Goal: Information Seeking & Learning: Learn about a topic

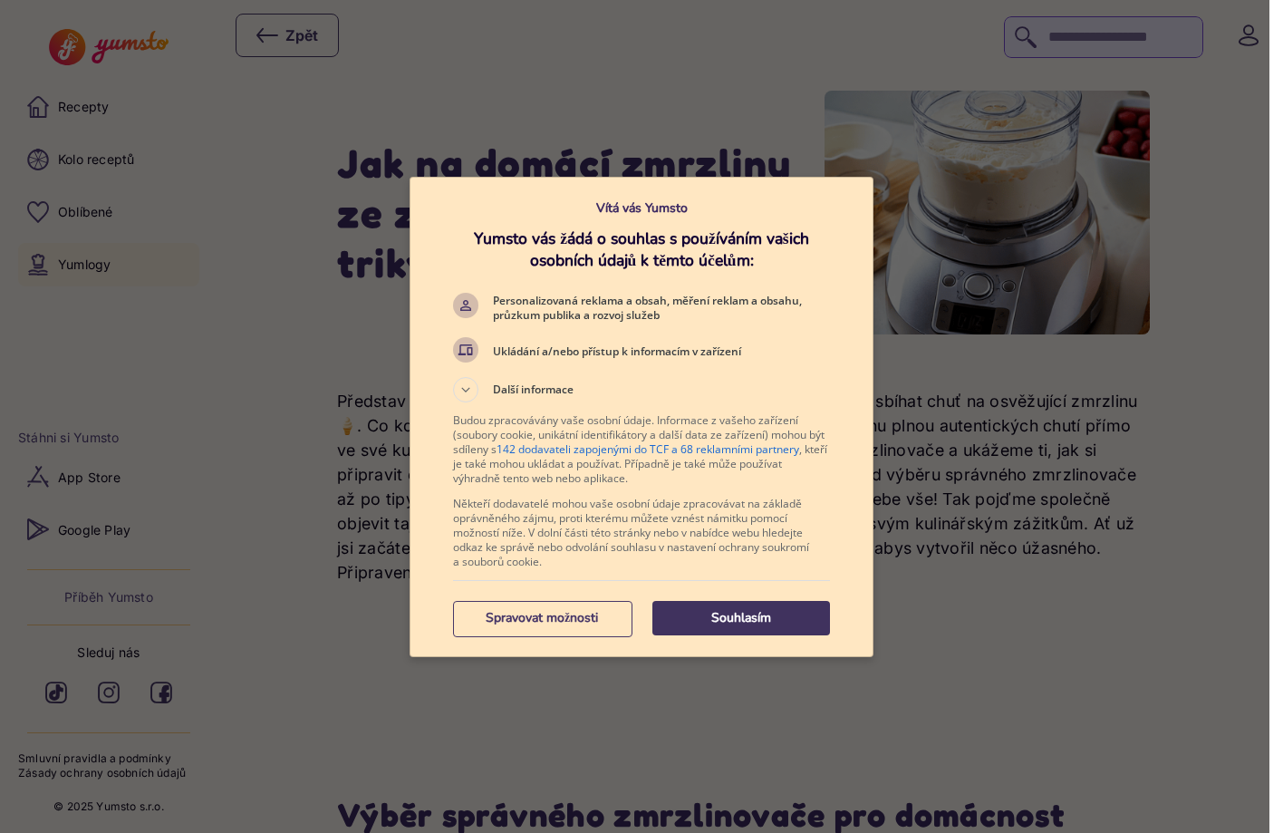
click at [760, 614] on p "Souhlasím" at bounding box center [741, 618] width 178 height 18
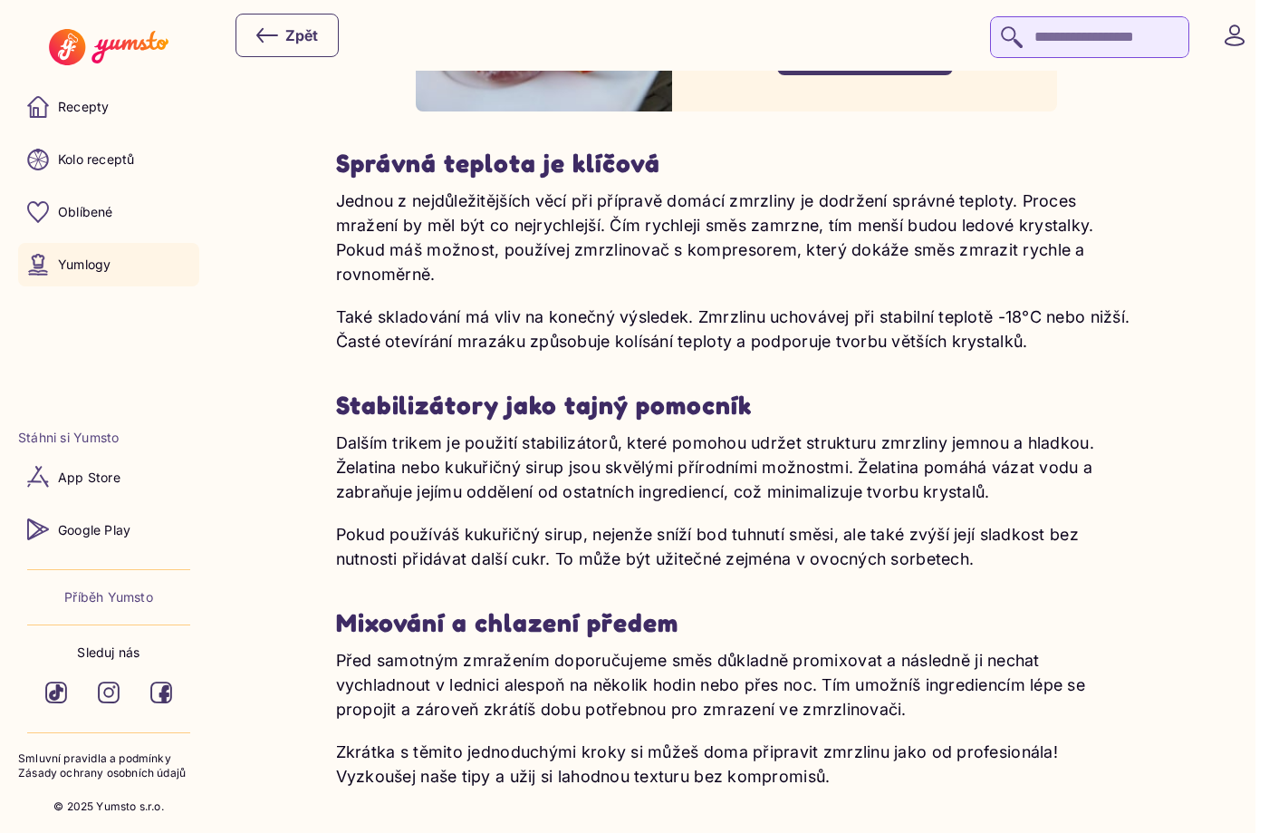
scroll to position [5073, 0]
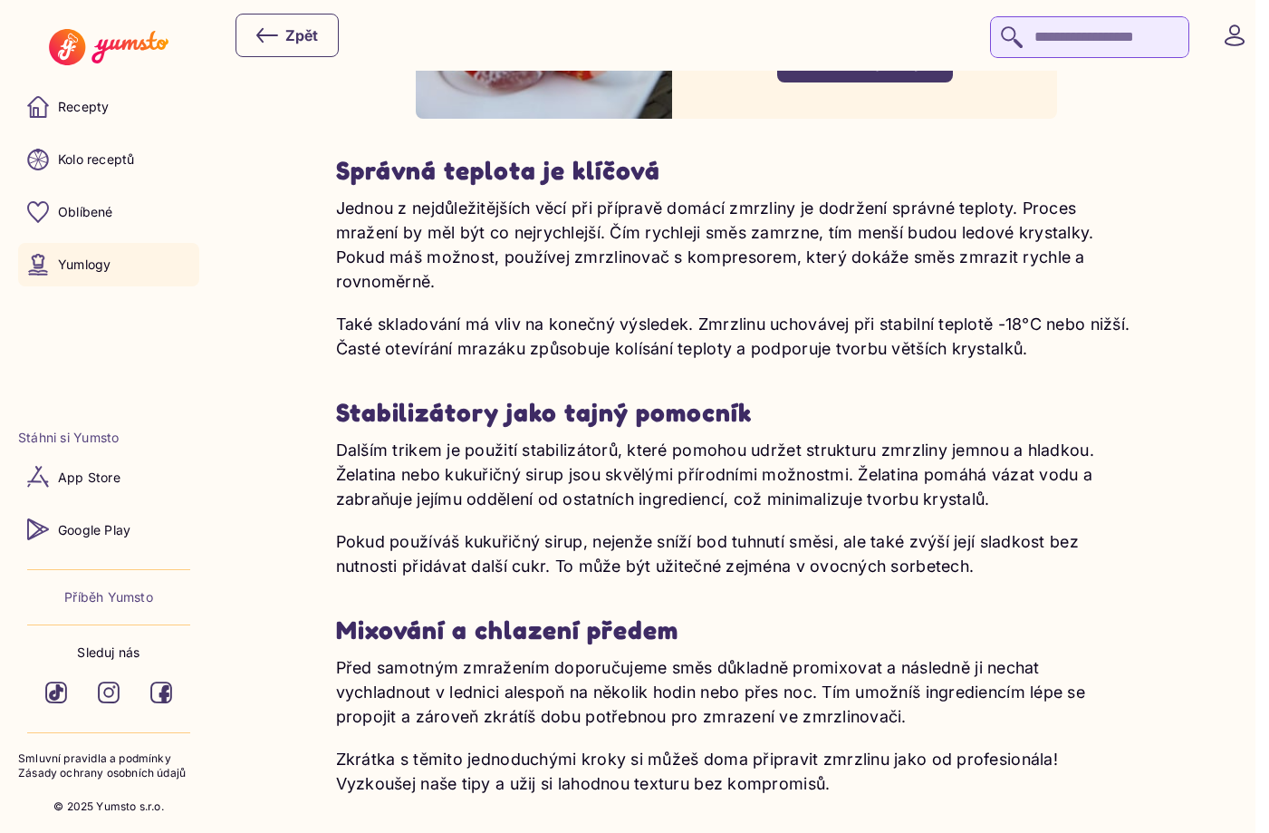
drag, startPoint x: 339, startPoint y: 129, endPoint x: 1154, endPoint y: 714, distance: 1003.7
copy div "Loremip dolorsi am consect Adipis e seddoeiusmodtemp inci utl etdolore magnaa e…"
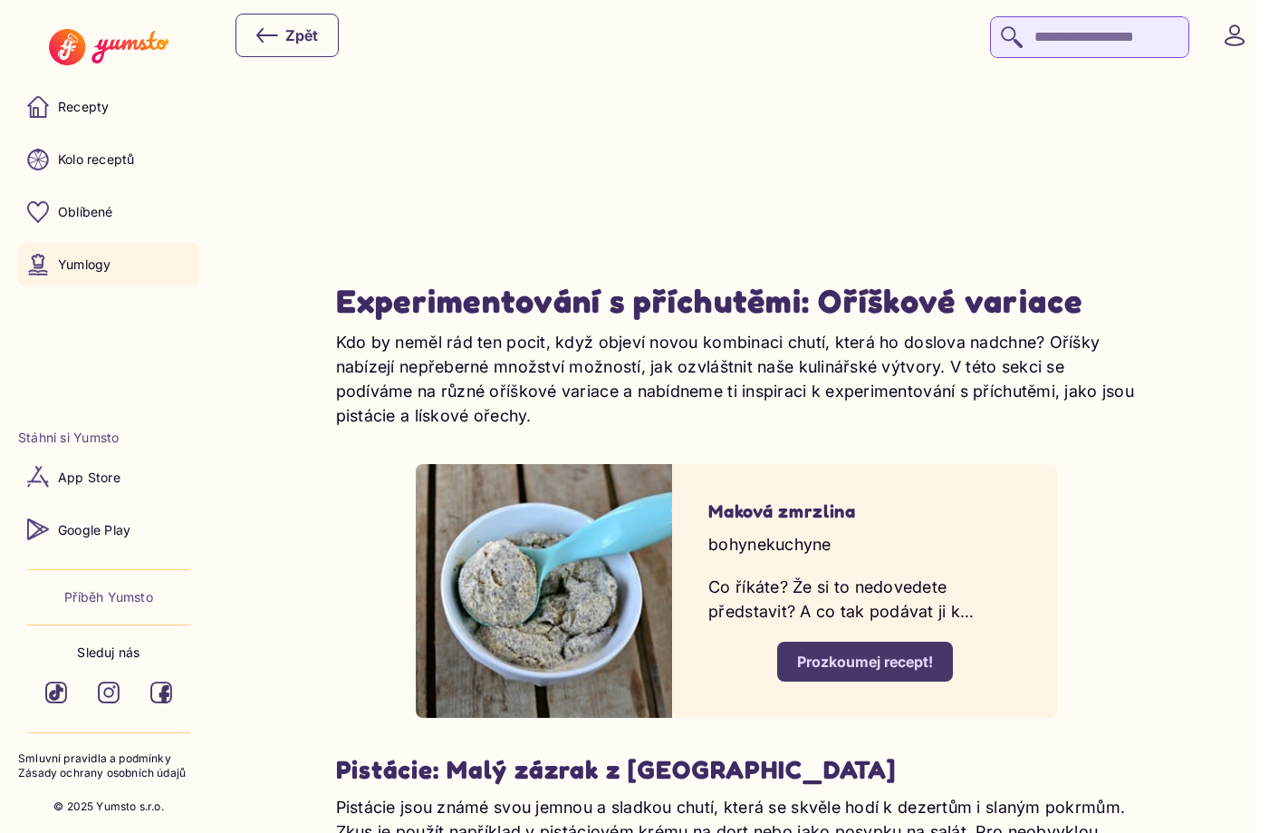
scroll to position [5889, 0]
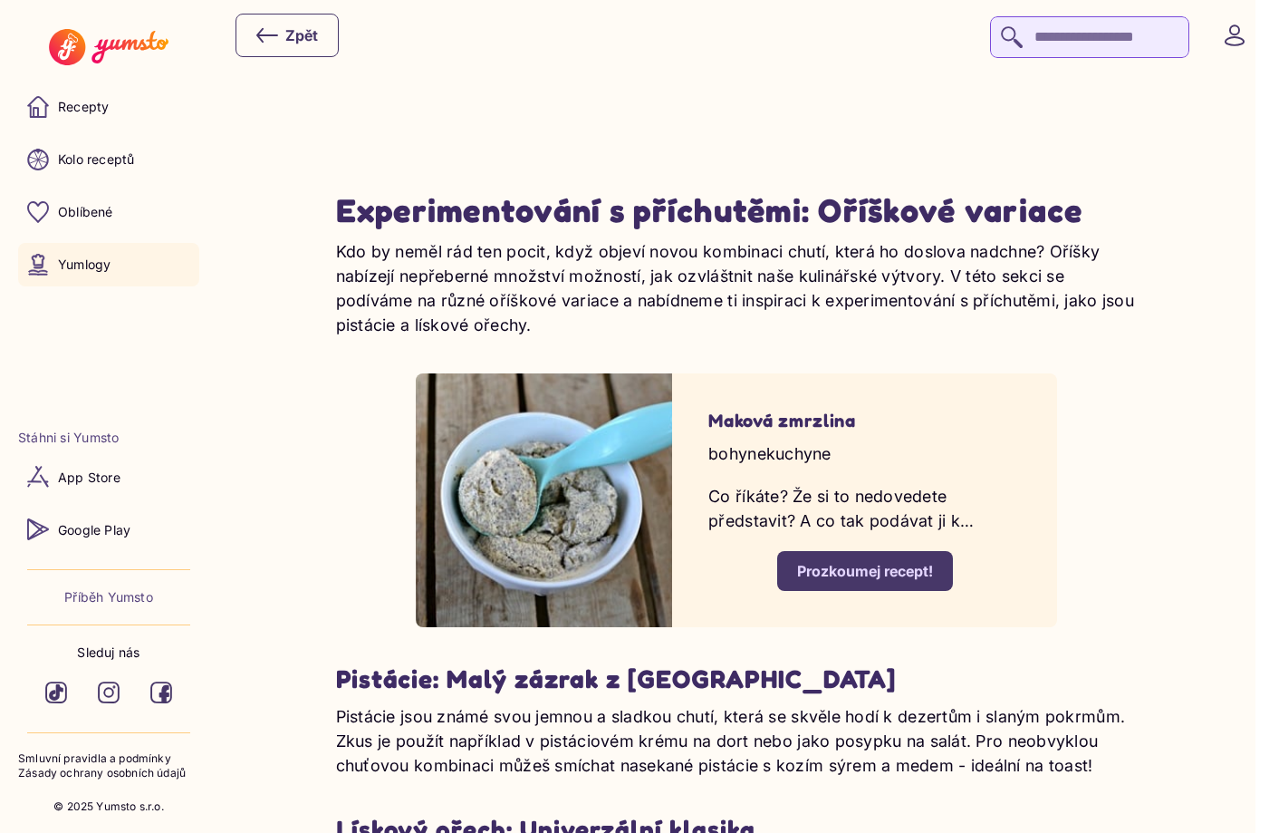
drag, startPoint x: 340, startPoint y: 147, endPoint x: 1115, endPoint y: 294, distance: 789.5
click at [1115, 294] on div "Experimentování s příchutěmi: Oříškové variace Kdo by neměl rád ten pocit, když…" at bounding box center [737, 836] width 802 height 1294
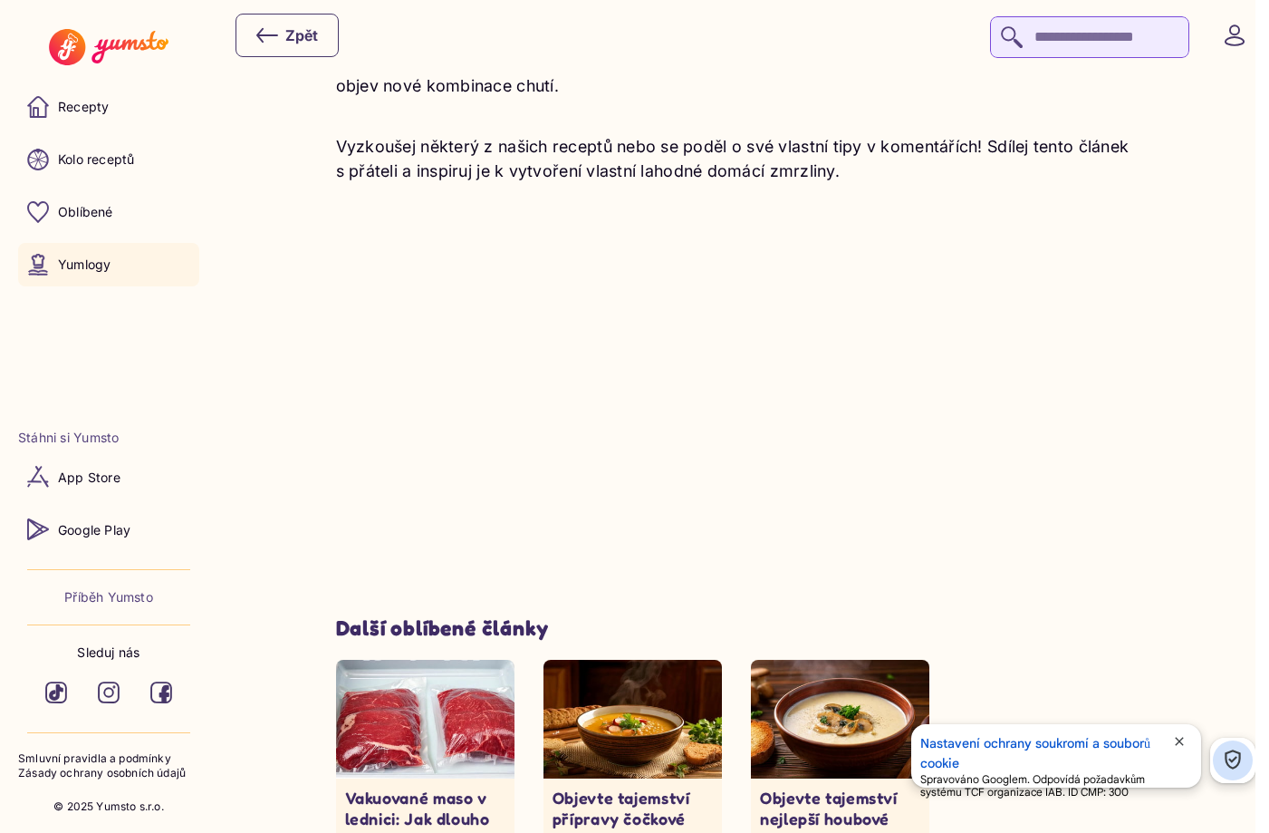
scroll to position [7694, 0]
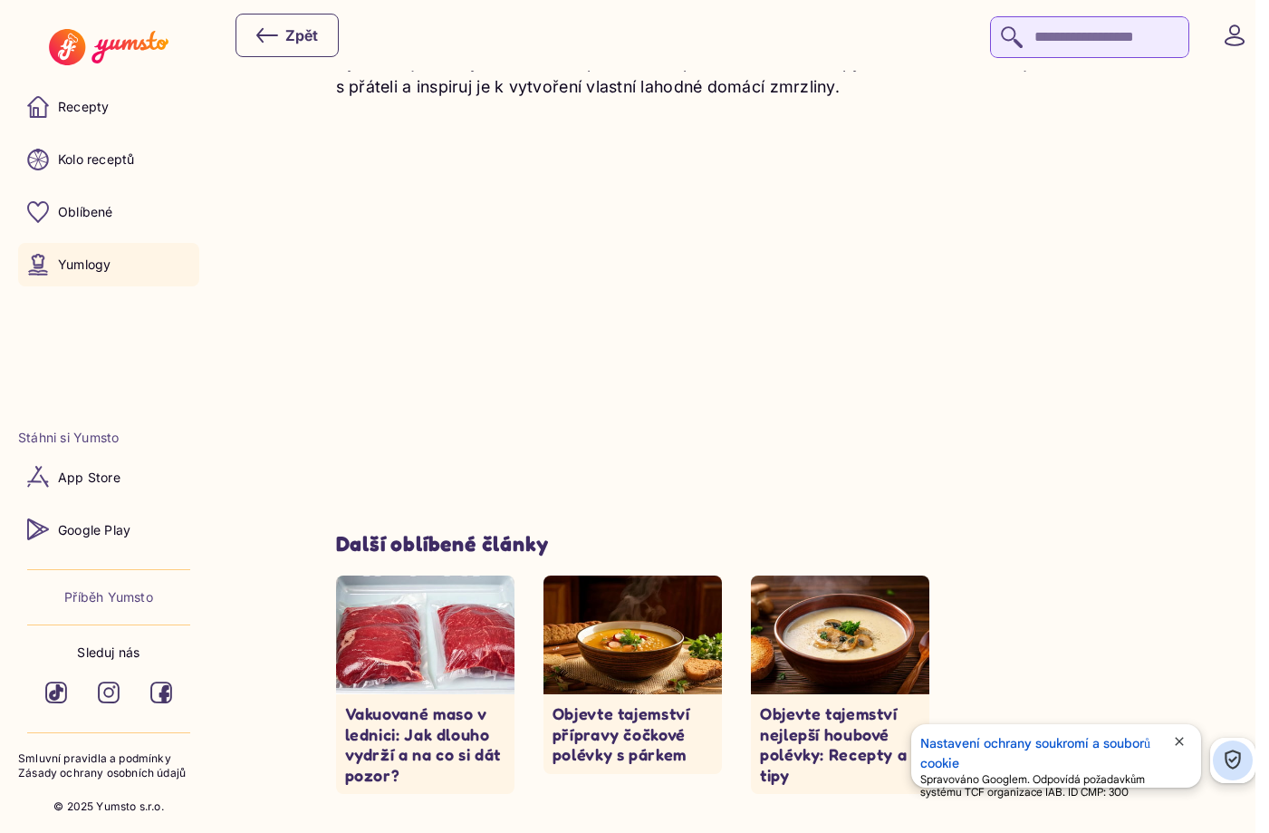
click at [465, 598] on img at bounding box center [425, 634] width 178 height 119
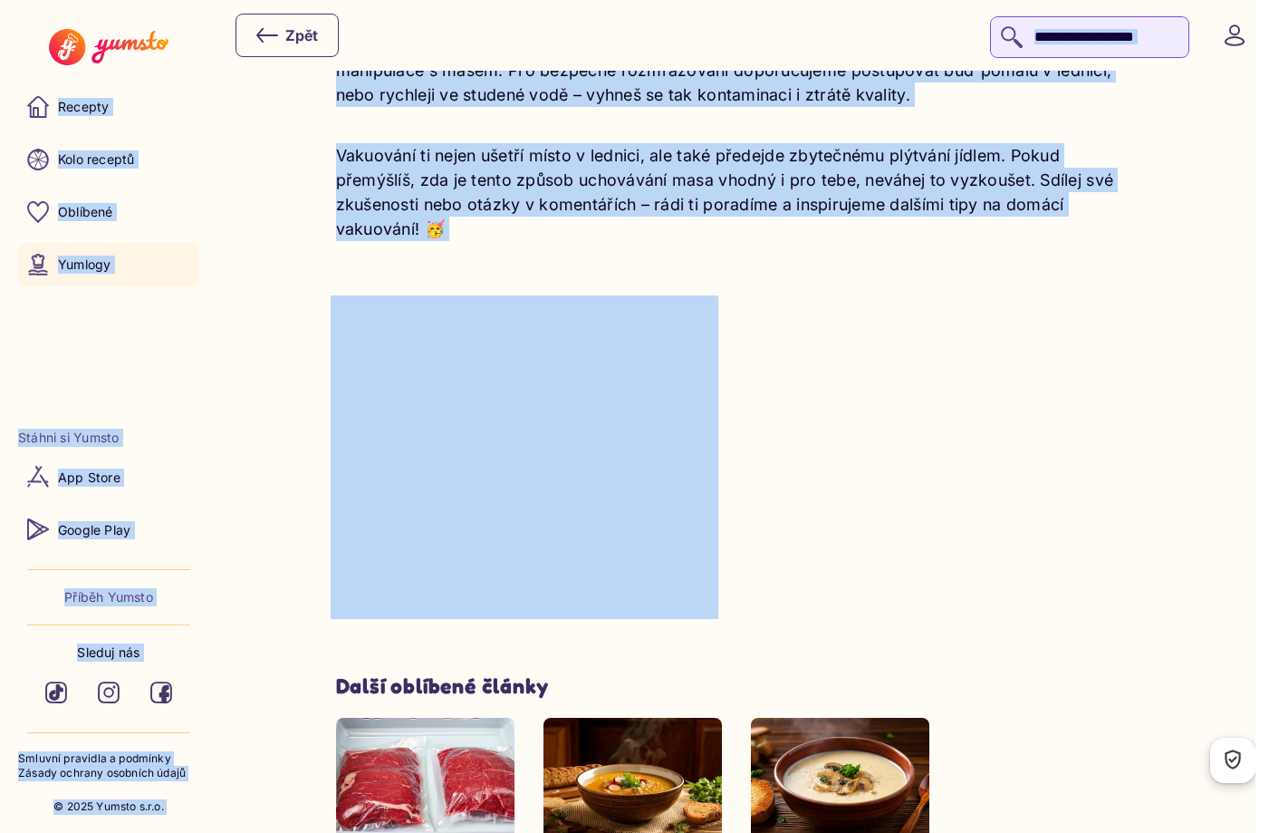
scroll to position [7032, 0]
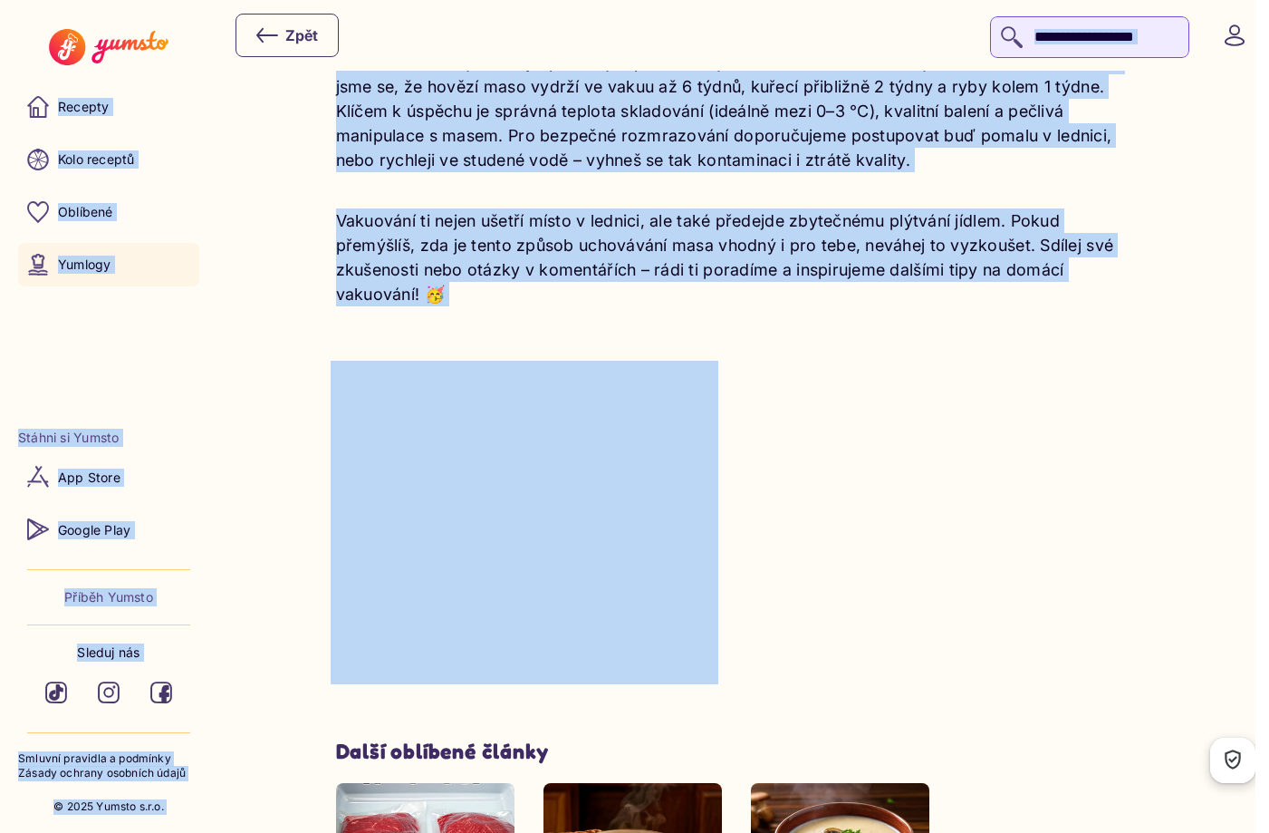
drag, startPoint x: 337, startPoint y: 218, endPoint x: 877, endPoint y: 53, distance: 564.6
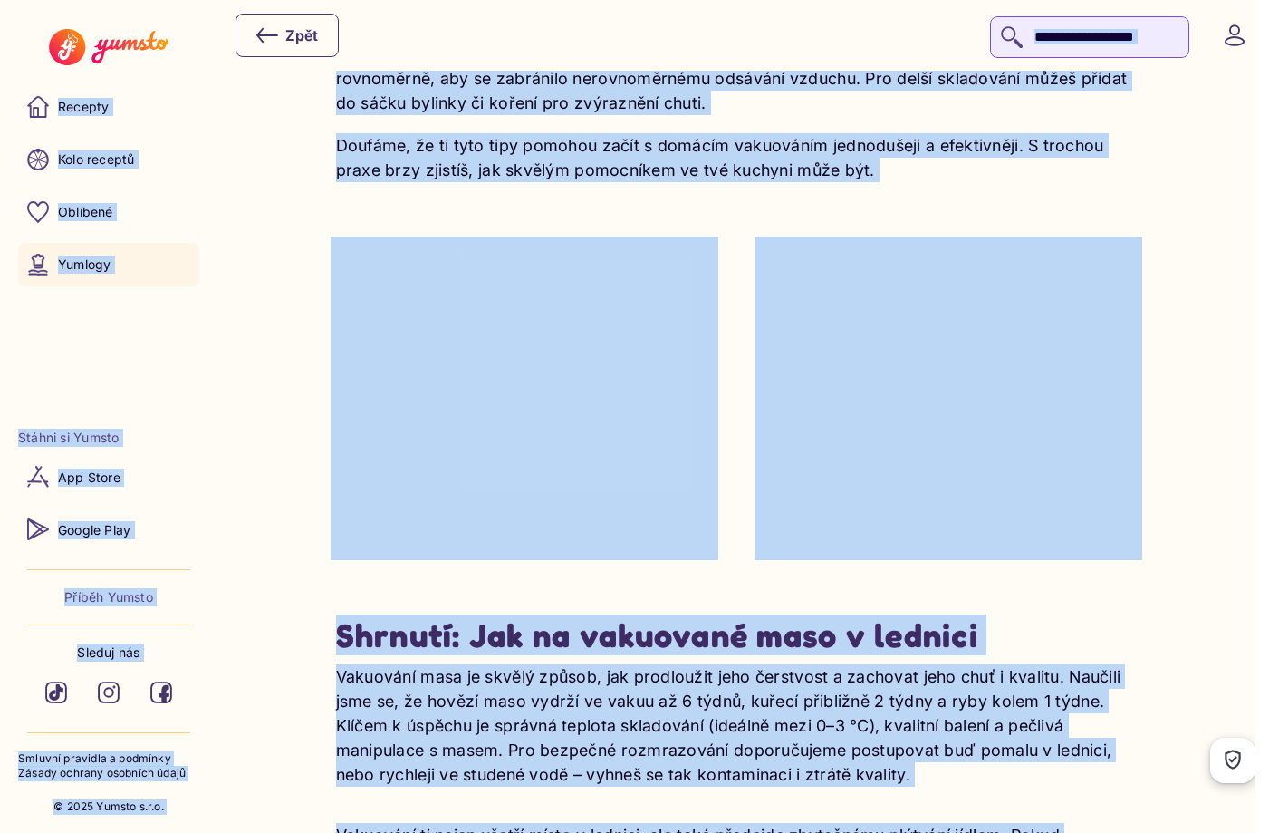
scroll to position [6398, 0]
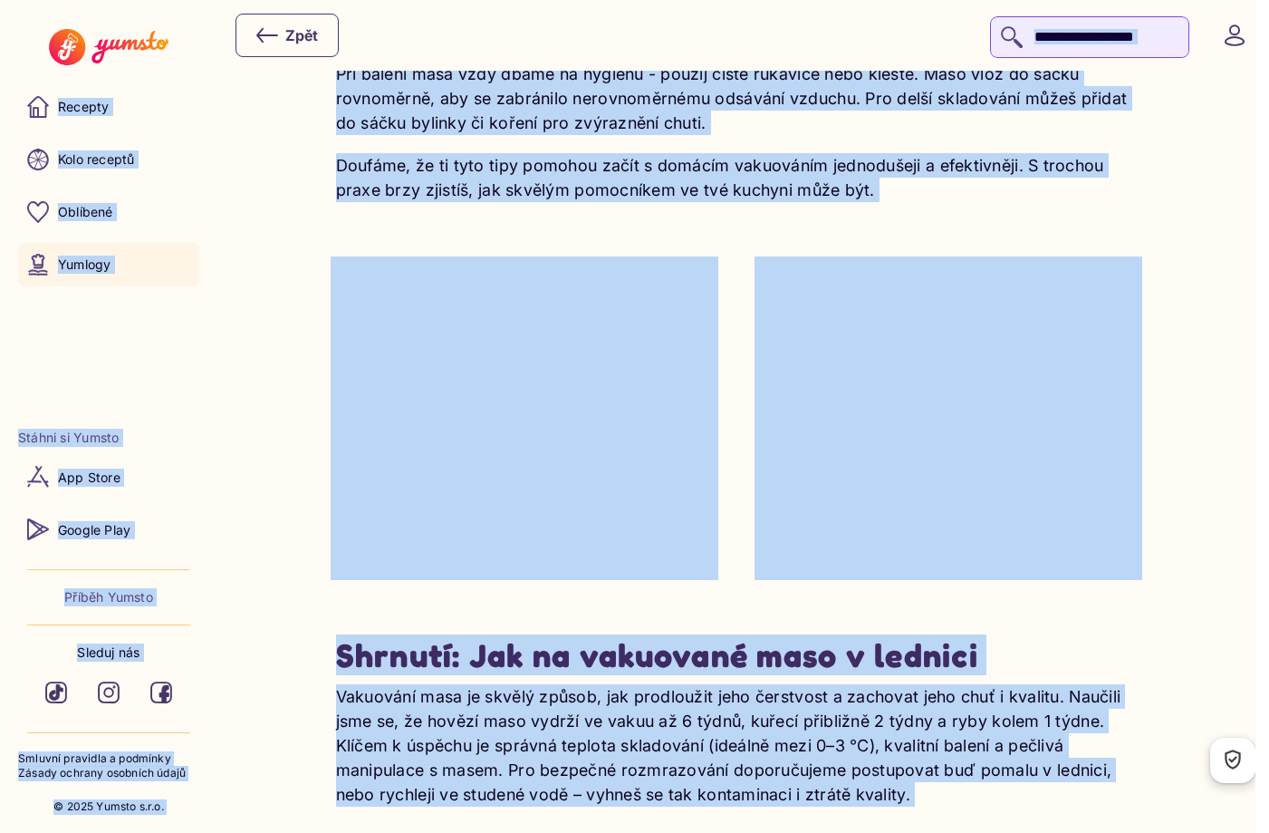
copy app-shell-container "Loremip Dolo sitamet Consecte Adipisc Elitse do Eiusmo Tem Incid Utlabo Etdo Ma…"
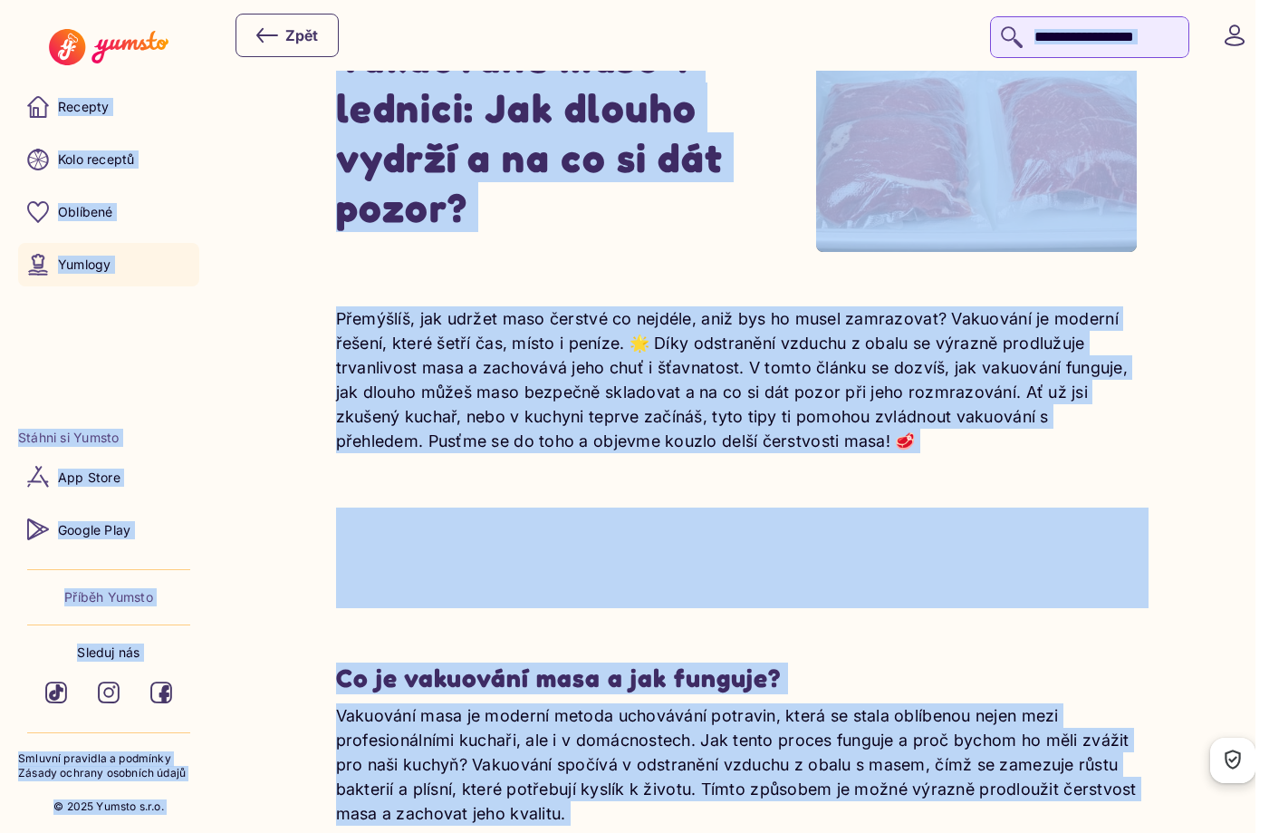
scroll to position [0, 0]
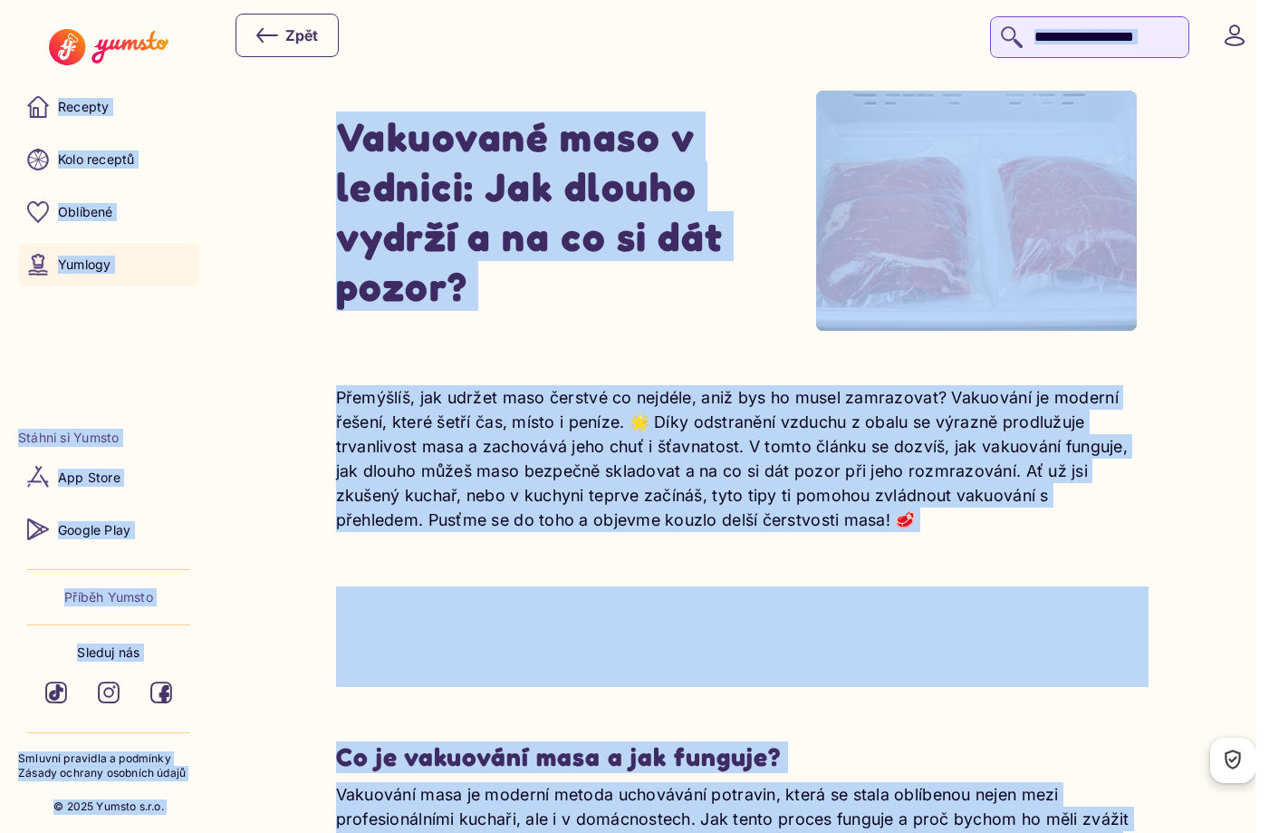
click at [261, 28] on icon at bounding box center [267, 35] width 22 height 22
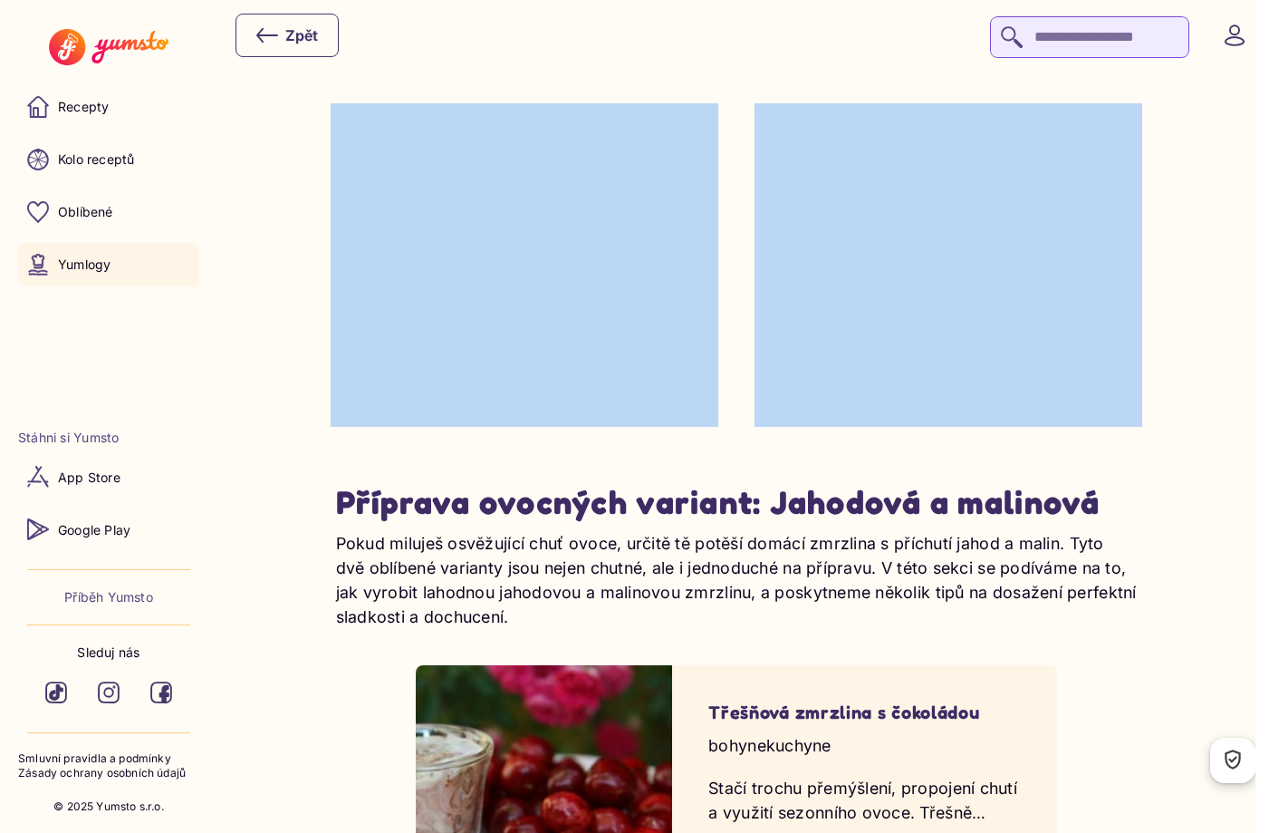
scroll to position [2906, 0]
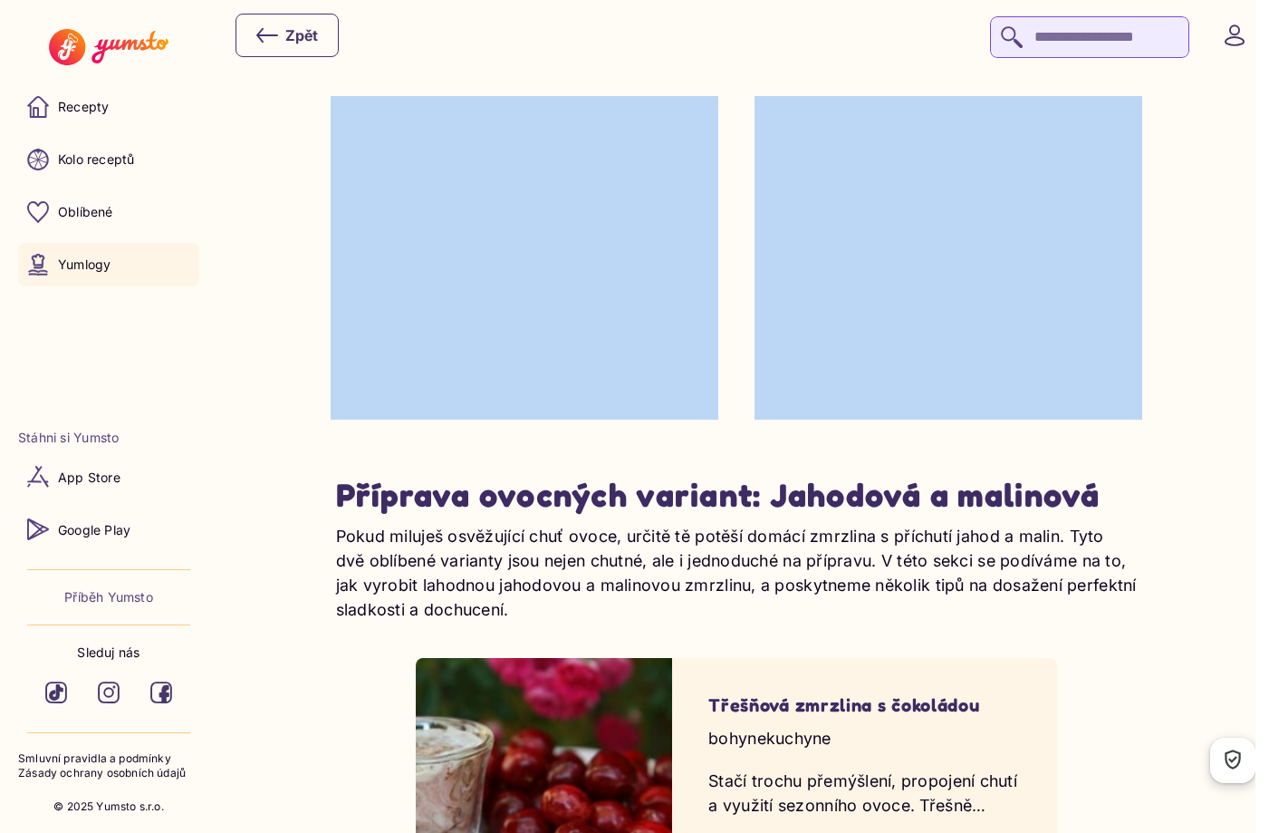
copy div "Loremips dolorsi Ametcon a elitsed doeiusmodt incididuntu. Lab etdolorema aliqu…"
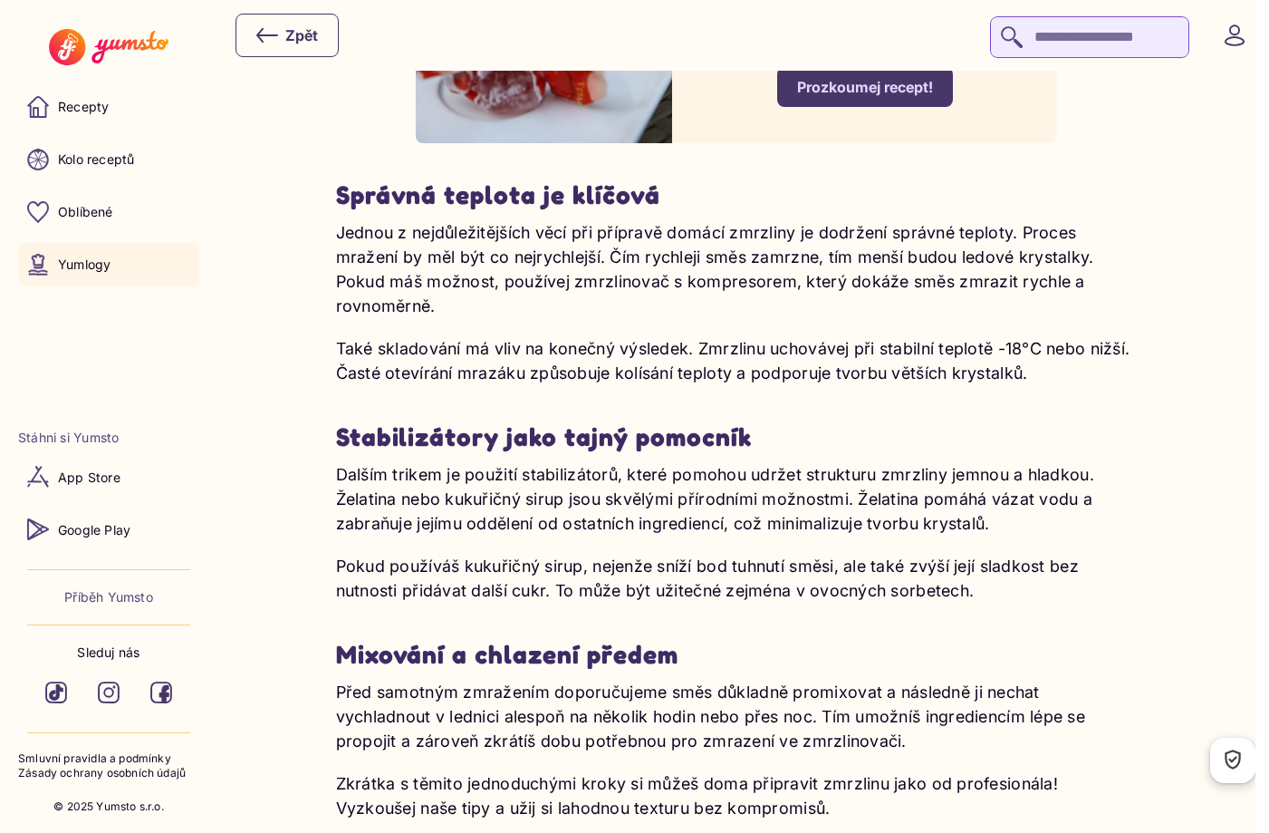
scroll to position [5081, 0]
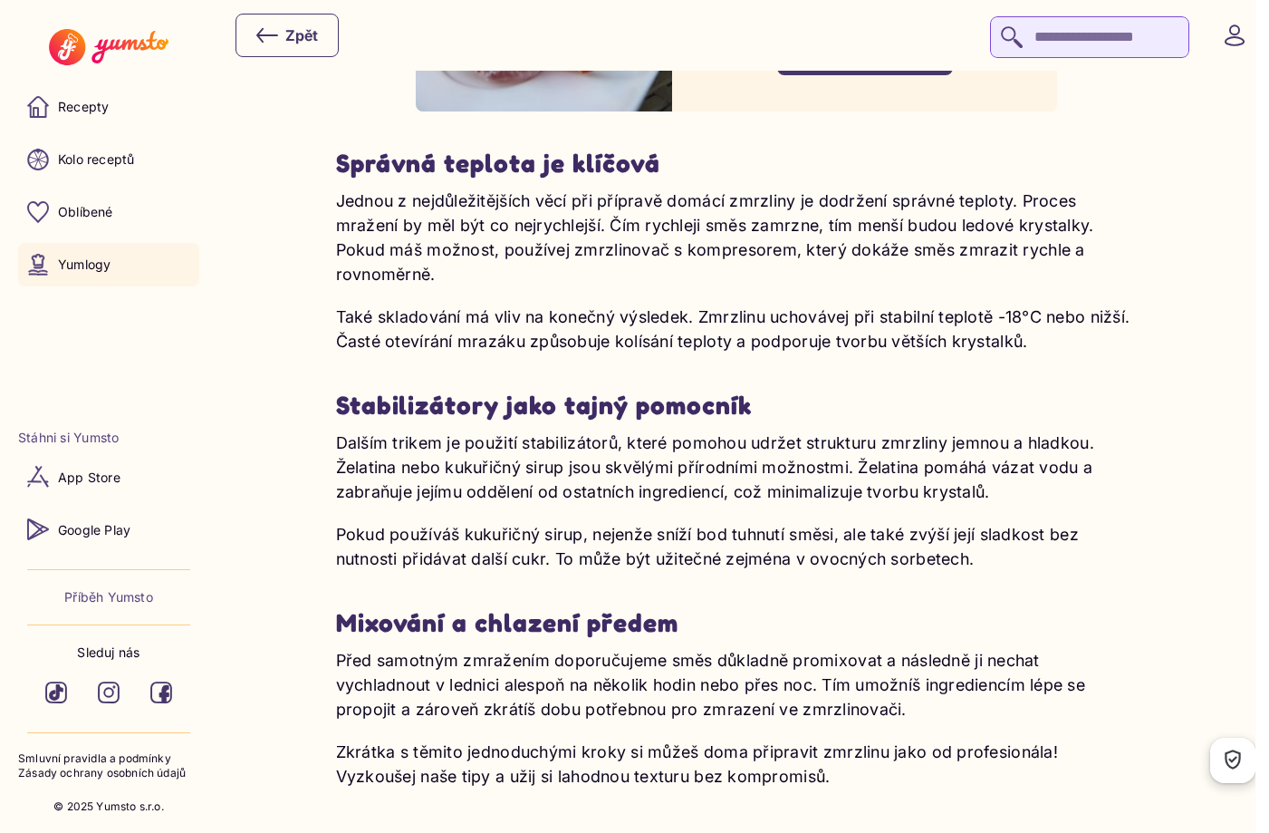
click at [339, 148] on h3 "Správná teplota je klíčová" at bounding box center [737, 164] width 802 height 32
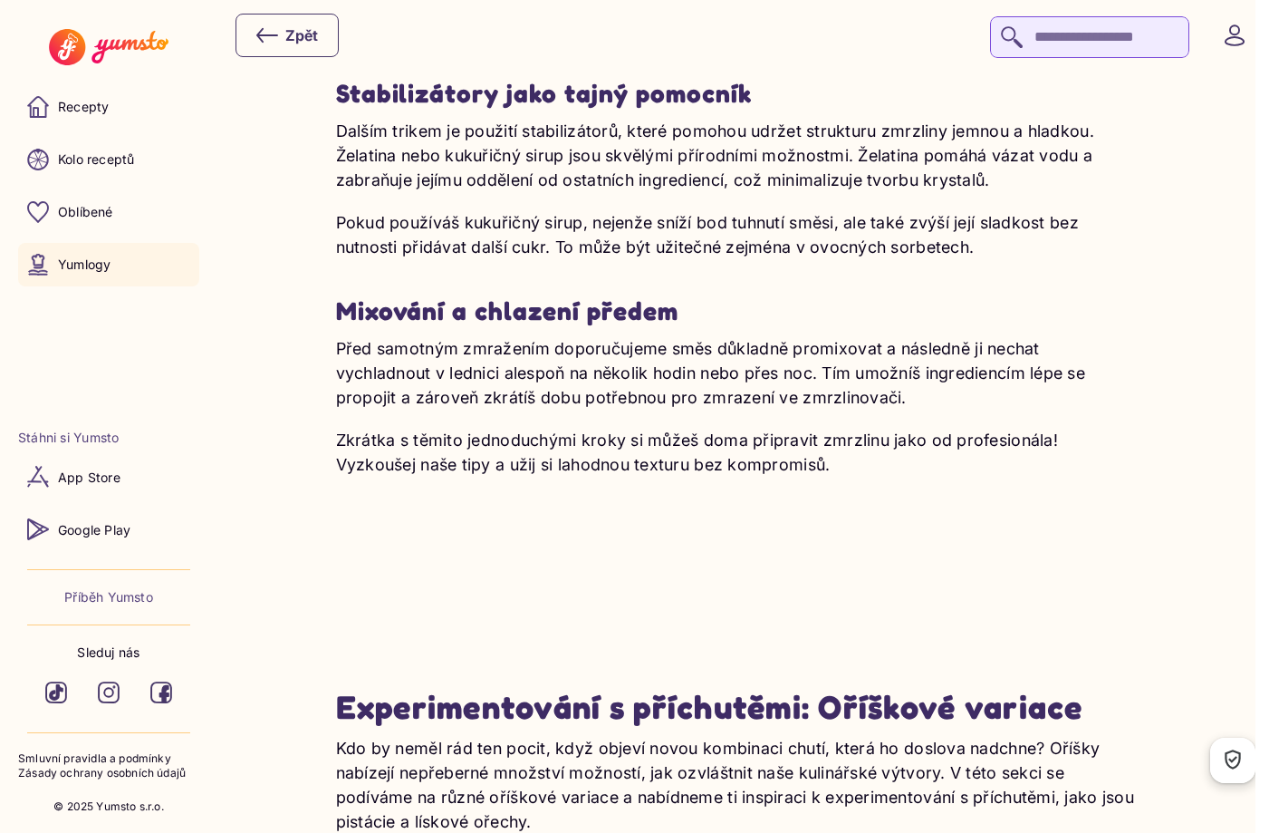
scroll to position [5353, 0]
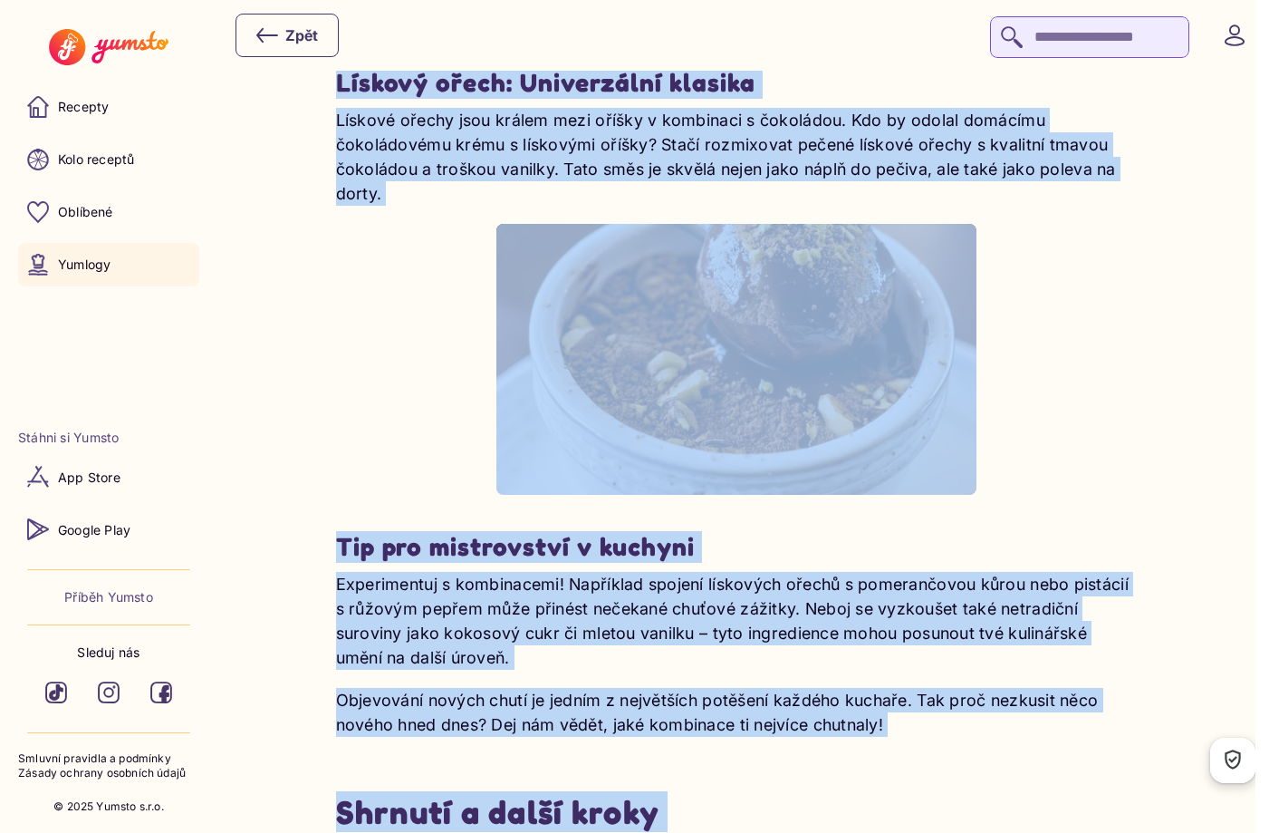
scroll to position [6674, 0]
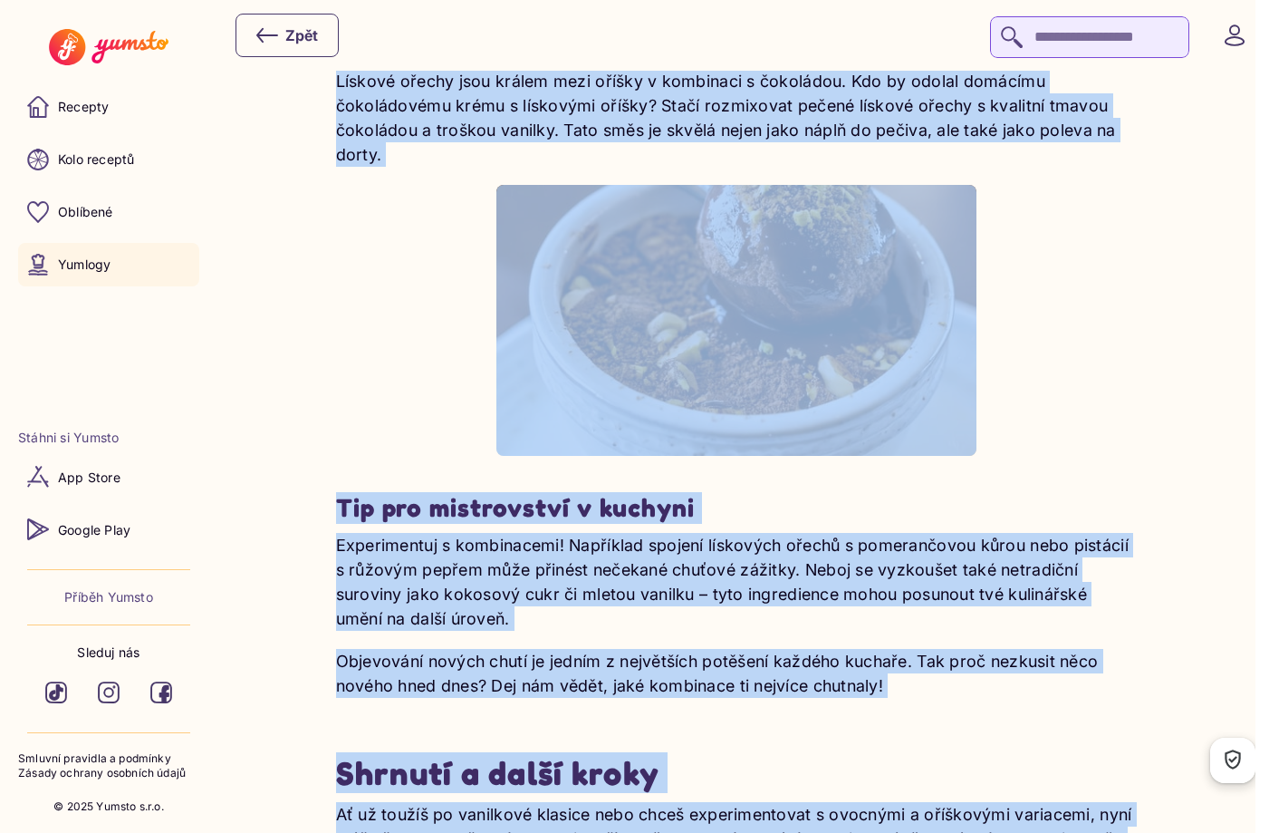
drag, startPoint x: 339, startPoint y: 220, endPoint x: 1150, endPoint y: 617, distance: 902.7
copy div "Lore ips dolorsitam consect adi elitseddo eius Tem in utlaboree dolorem, aliqua…"
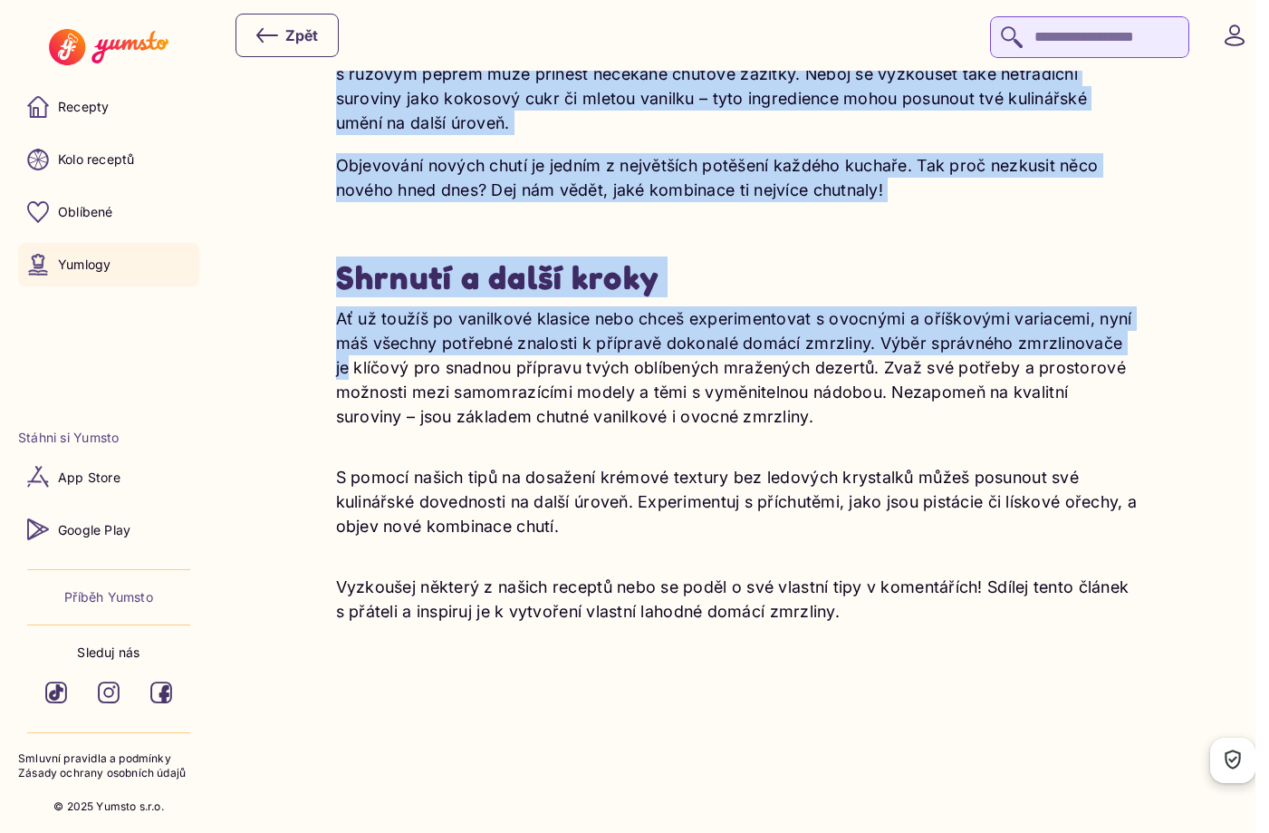
scroll to position [7218, 0]
